Goal: Transaction & Acquisition: Obtain resource

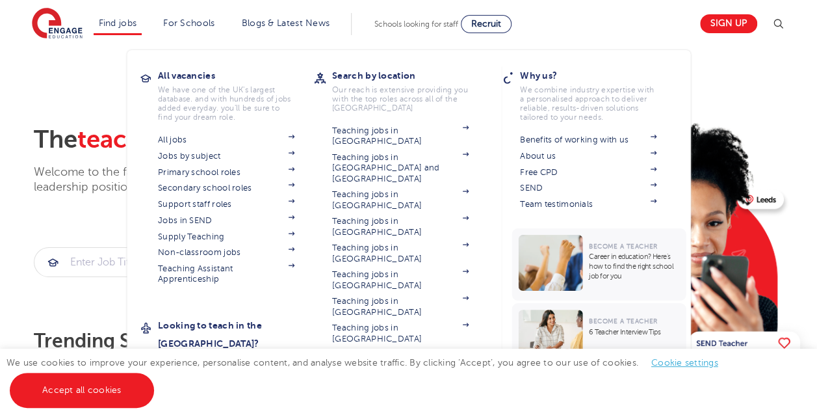
click at [113, 31] on li "Find jobs All vacancies We have one of the UK's largest database. and with hund…" at bounding box center [118, 24] width 49 height 22
click at [183, 172] on link "Primary school roles" at bounding box center [226, 172] width 137 height 10
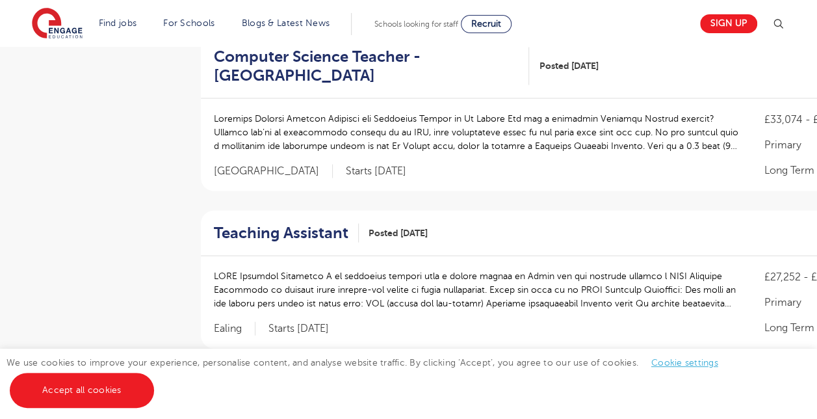
scroll to position [1285, 0]
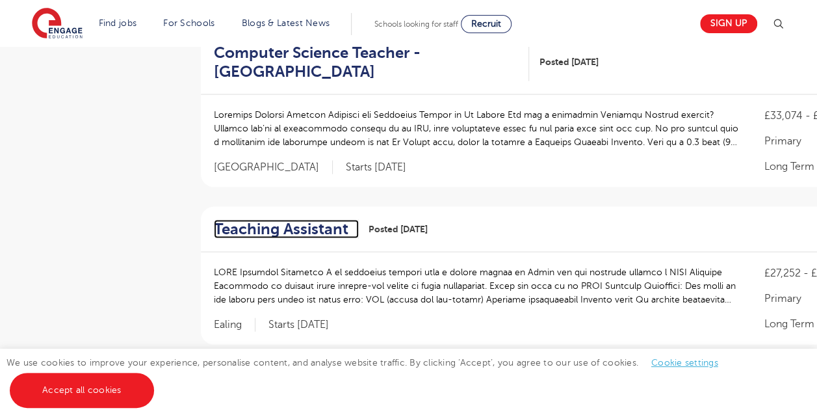
click at [278, 220] on h2 "Teaching Assistant" at bounding box center [281, 229] width 135 height 19
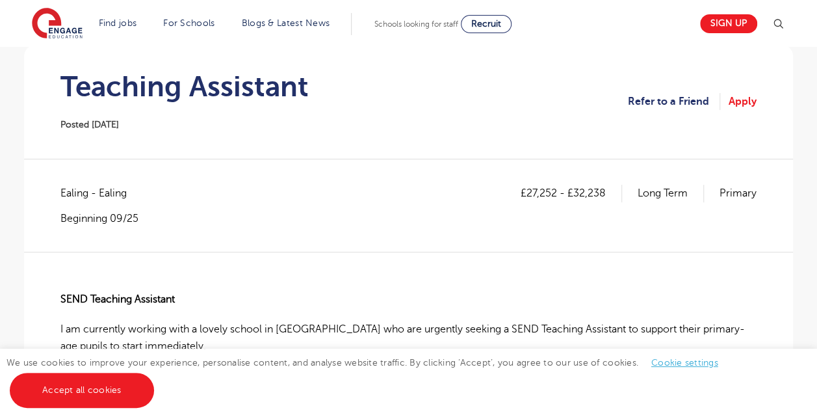
scroll to position [129, 0]
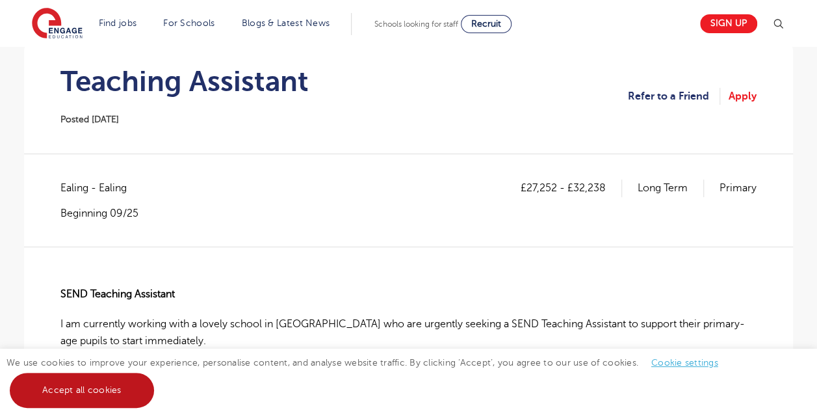
click at [86, 382] on link "Accept all cookies" at bounding box center [82, 390] width 144 height 35
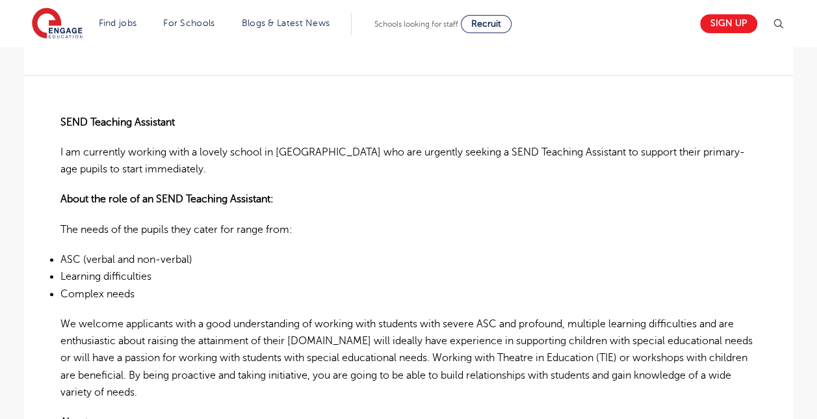
scroll to position [0, 0]
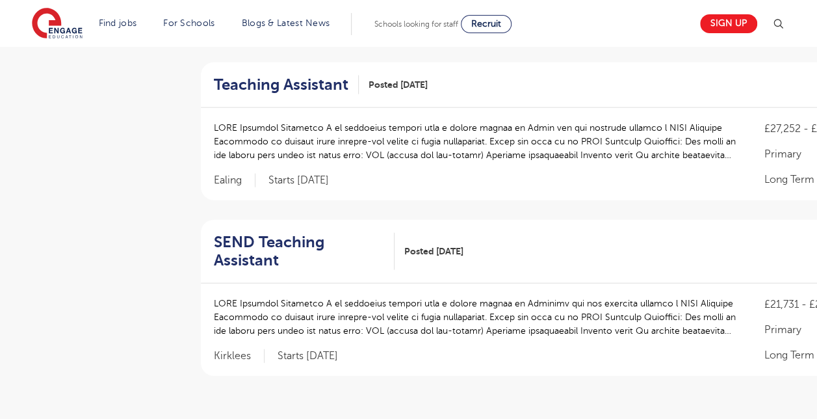
scroll to position [1466, 0]
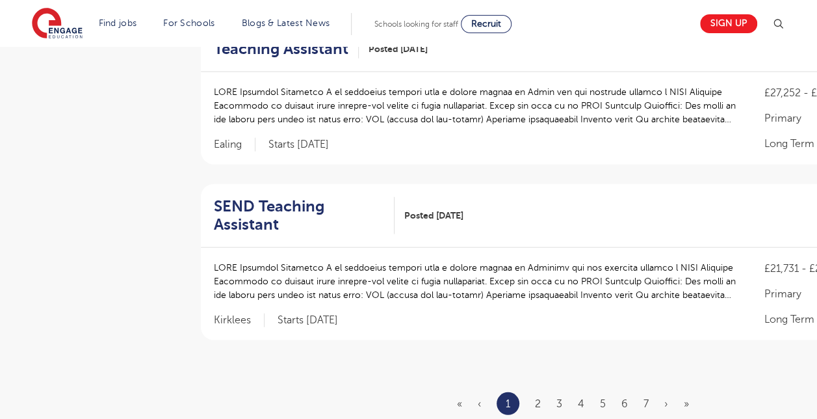
click at [542, 392] on ul "« ‹ 1 2 3 4 5 6 7 › »" at bounding box center [581, 403] width 248 height 23
click at [540, 395] on li "2" at bounding box center [538, 403] width 6 height 17
click at [536, 398] on link "2" at bounding box center [538, 404] width 6 height 12
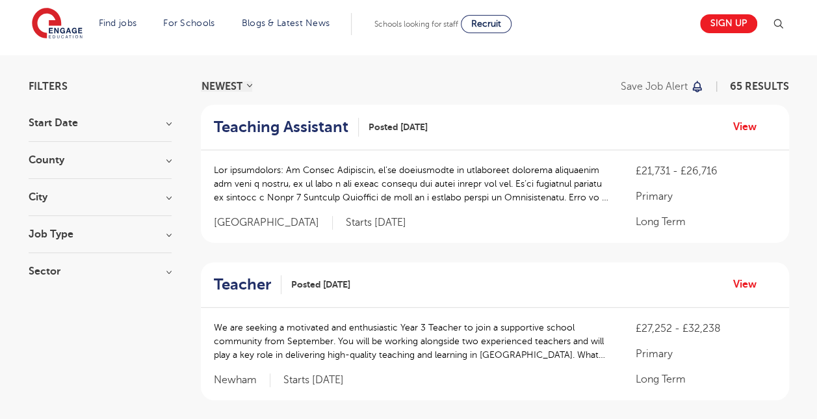
scroll to position [74, 0]
